Goal: Navigation & Orientation: Find specific page/section

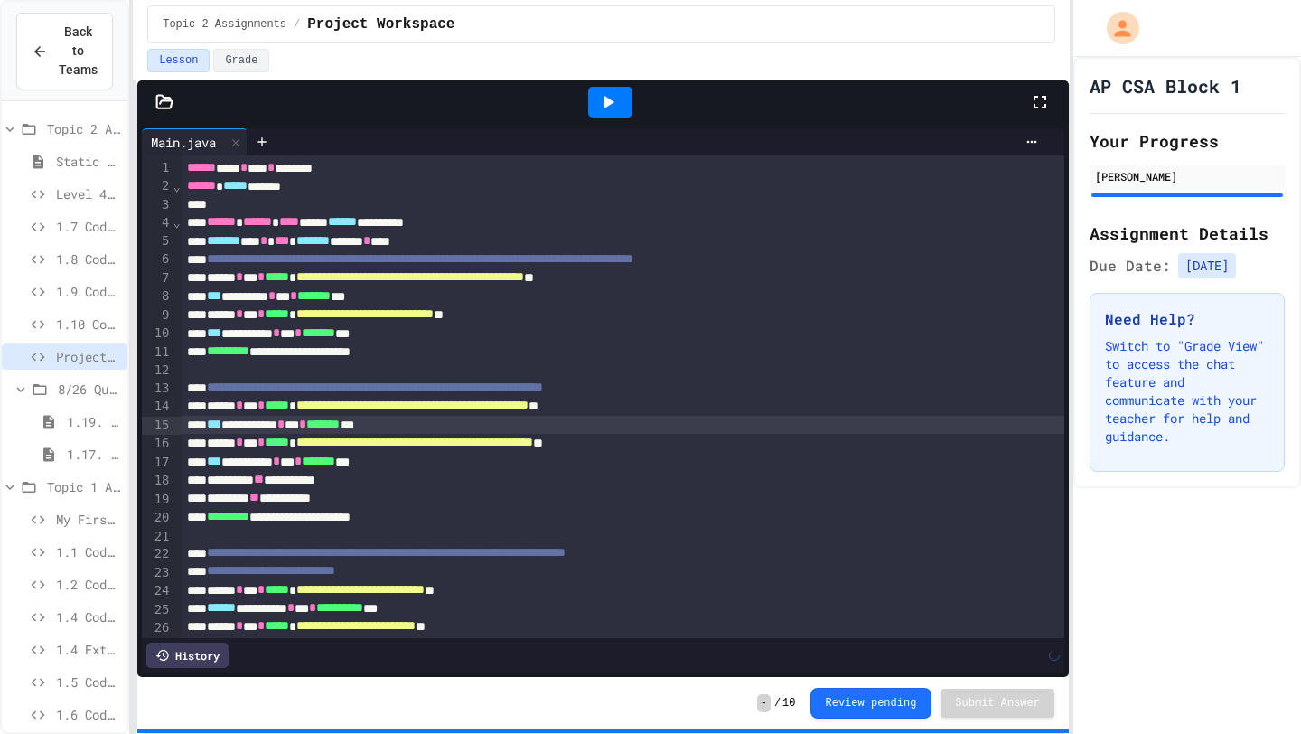
drag, startPoint x: 0, startPoint y: 0, endPoint x: 317, endPoint y: 433, distance: 536.7
click at [317, 433] on div "**********" at bounding box center [623, 425] width 883 height 18
click at [595, 100] on div at bounding box center [610, 102] width 44 height 31
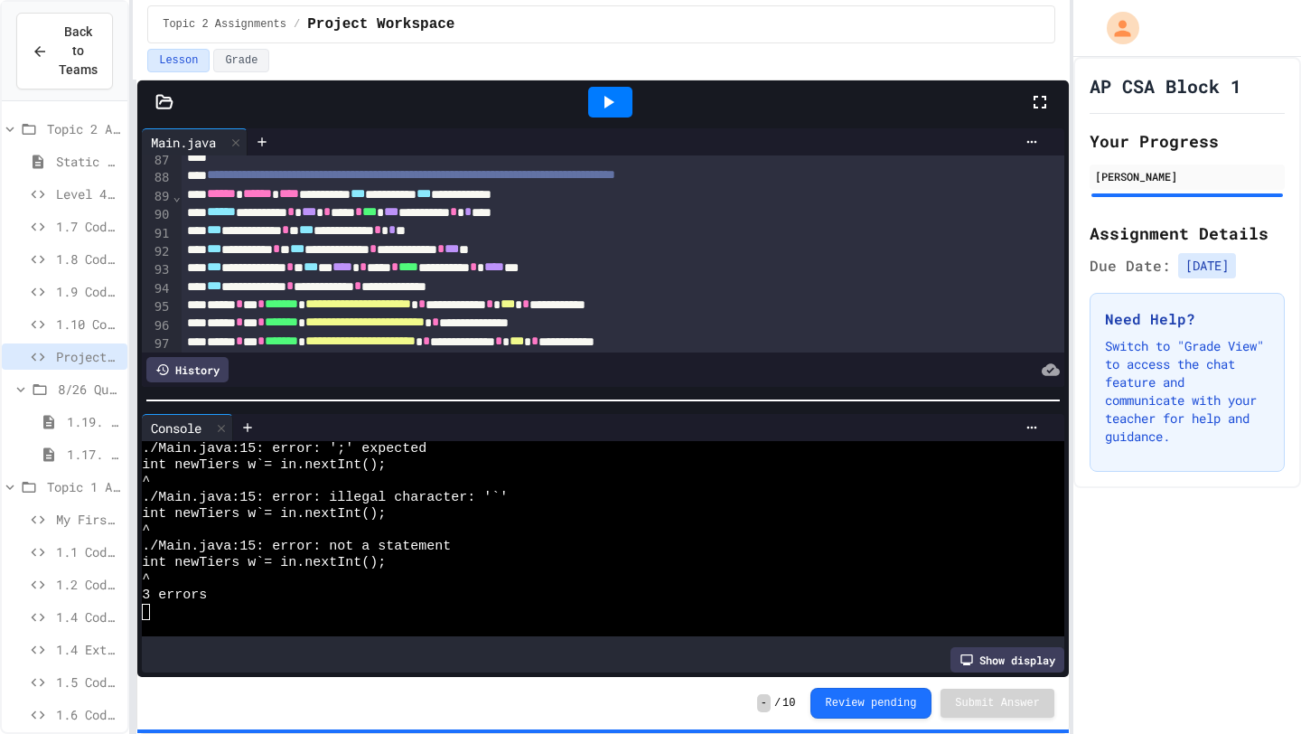
scroll to position [1722, 0]
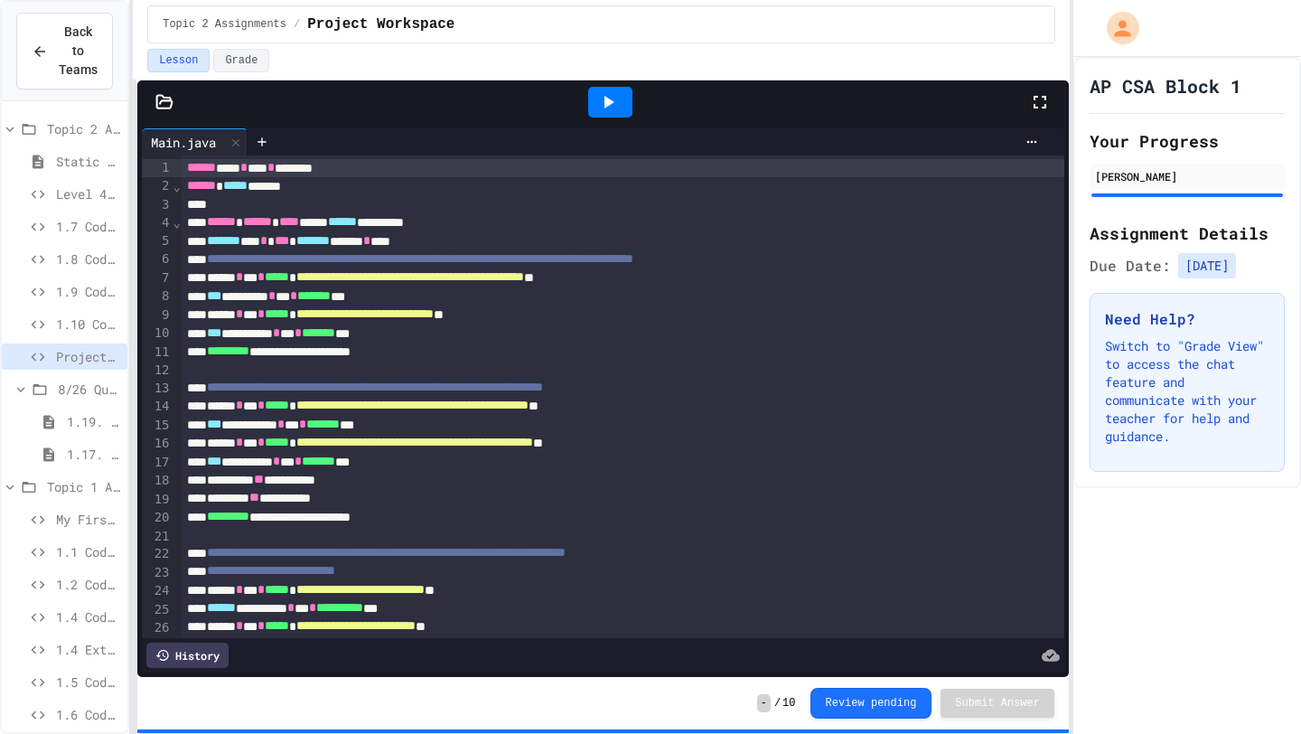
click at [607, 117] on div at bounding box center [610, 102] width 62 height 49
click at [607, 117] on div at bounding box center [610, 102] width 44 height 31
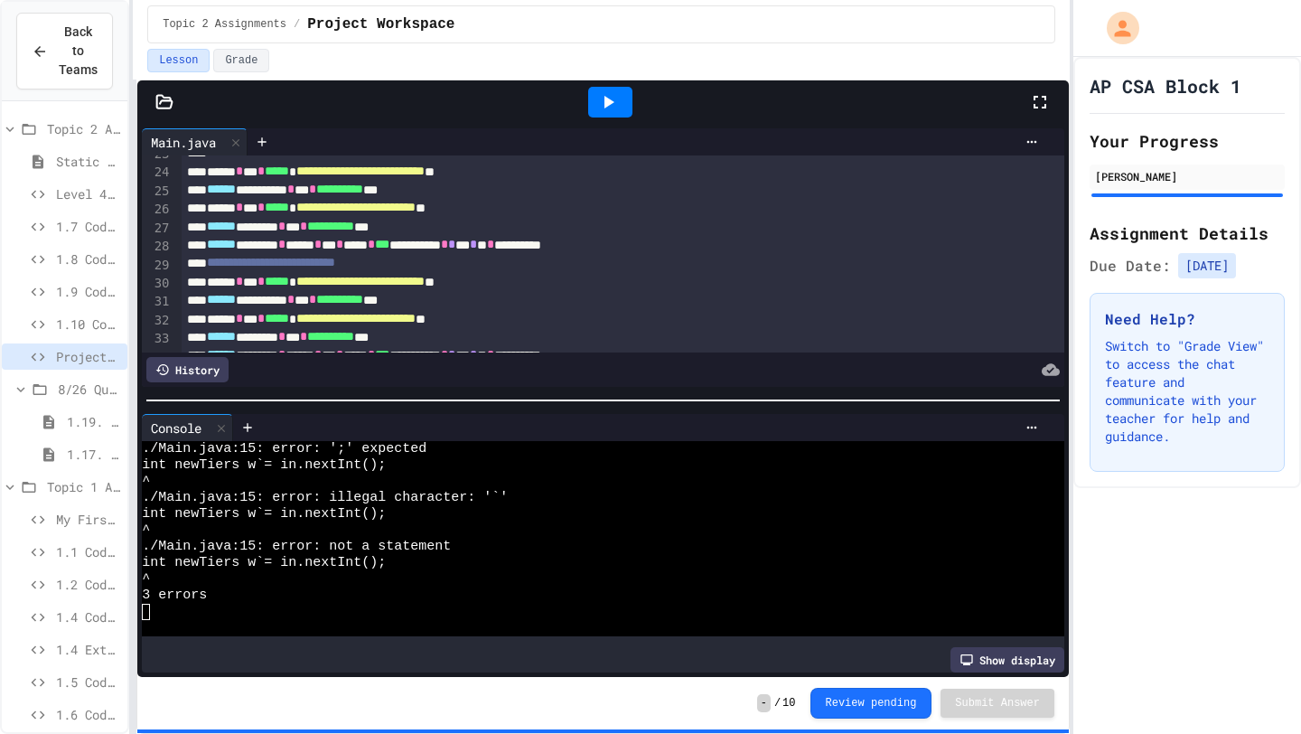
scroll to position [580, 0]
